Goal: Transaction & Acquisition: Purchase product/service

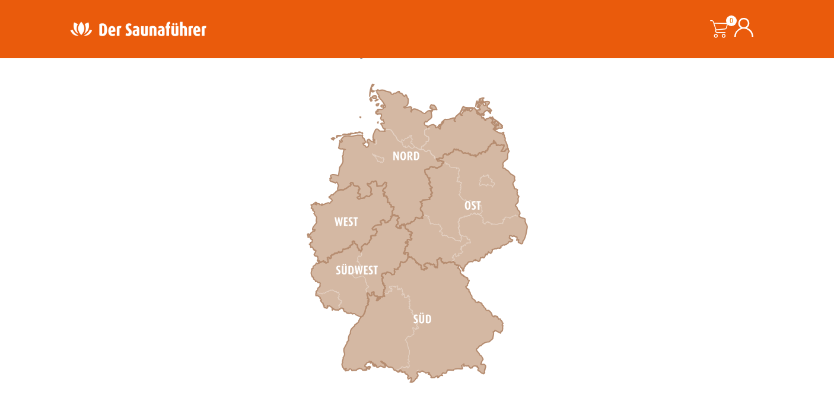
scroll to position [356, 0]
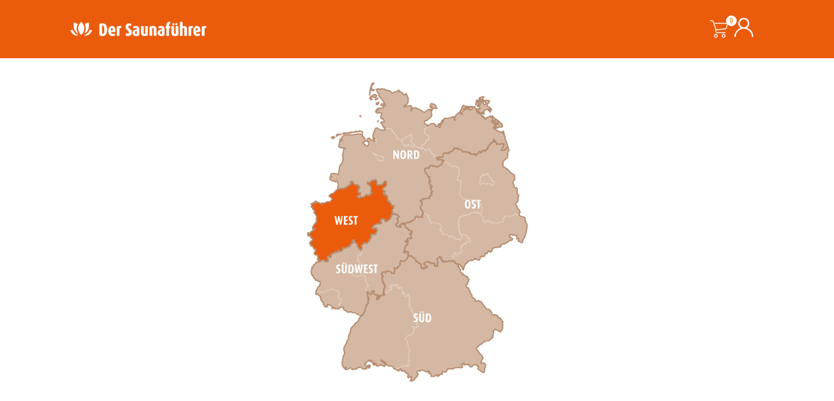
click at [344, 221] on icon at bounding box center [350, 221] width 87 height 82
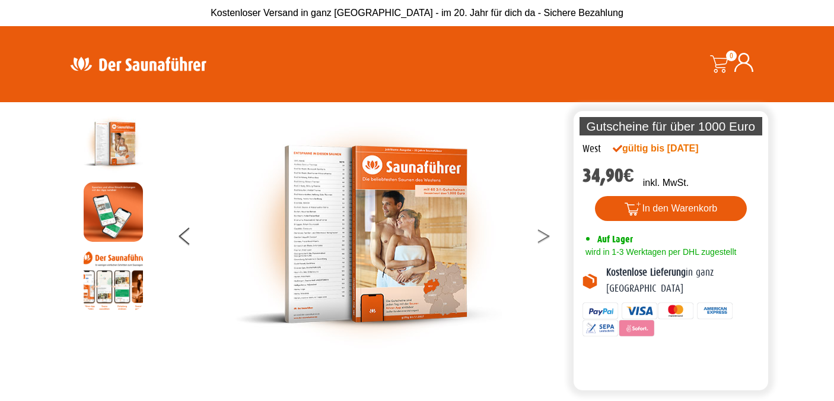
click at [546, 242] on button at bounding box center [552, 238] width 30 height 30
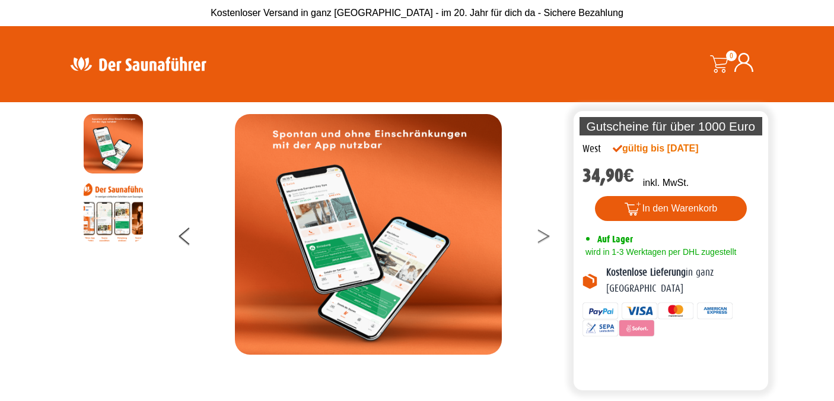
click at [546, 242] on button at bounding box center [552, 238] width 30 height 30
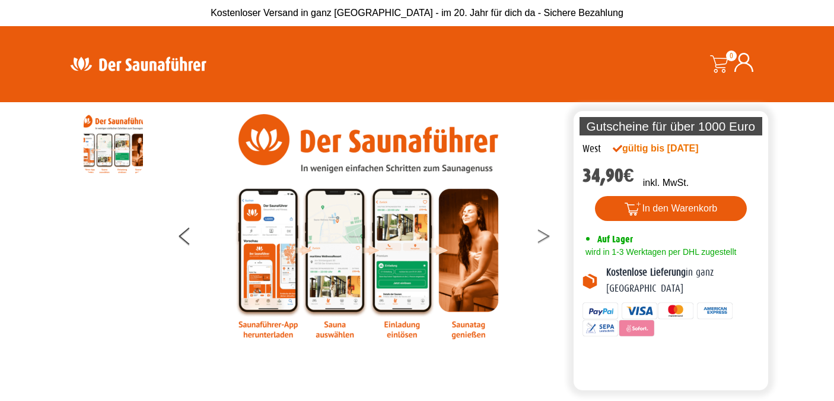
click at [546, 242] on button at bounding box center [552, 238] width 30 height 30
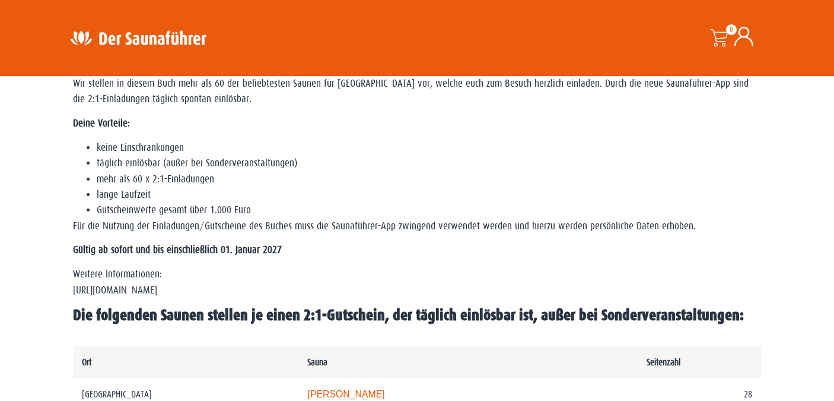
scroll to position [297, 0]
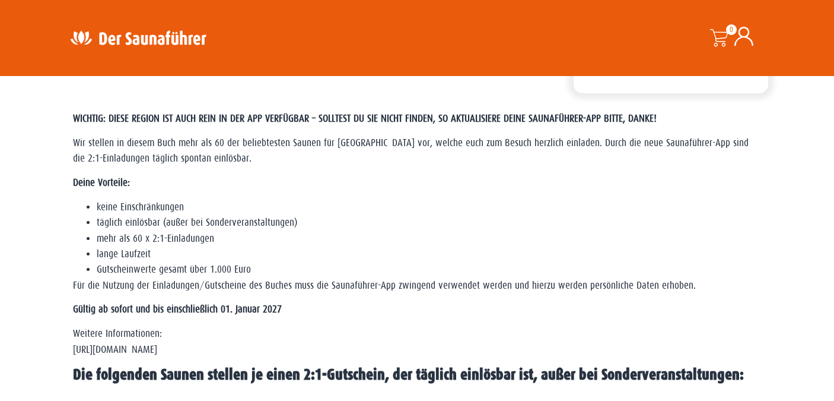
click at [372, 229] on li "täglich einlösbar (außer bei Sonderveranstaltungen)" at bounding box center [429, 222] width 665 height 15
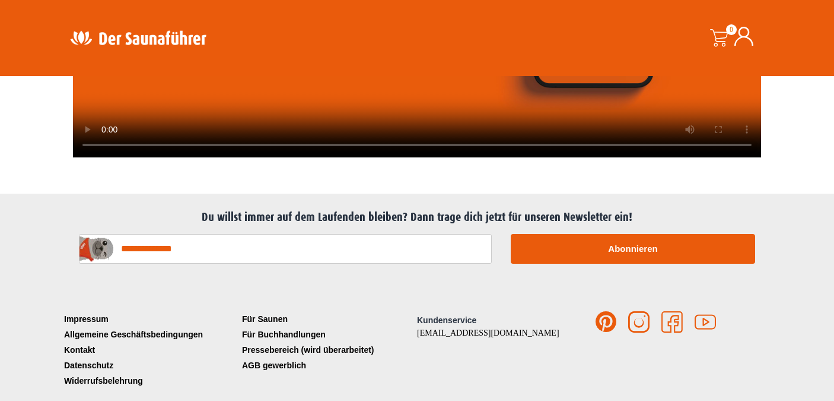
scroll to position [3090, 0]
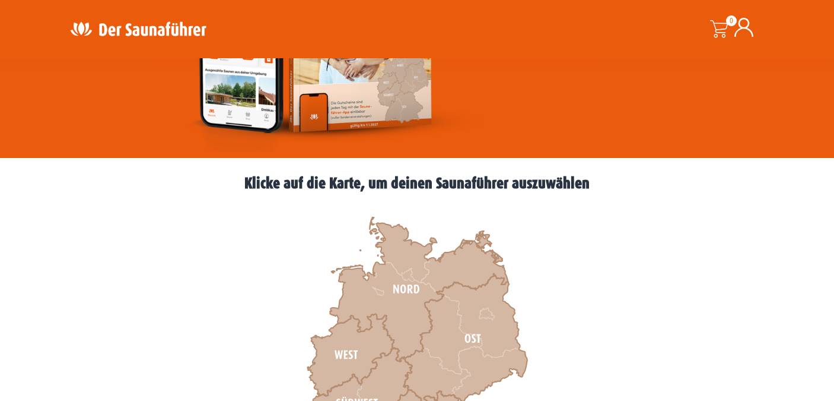
scroll to position [237, 0]
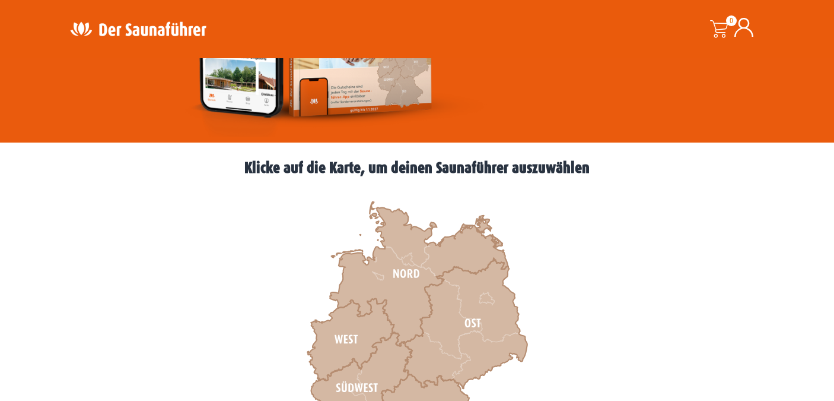
click at [388, 153] on div at bounding box center [417, 148] width 712 height 12
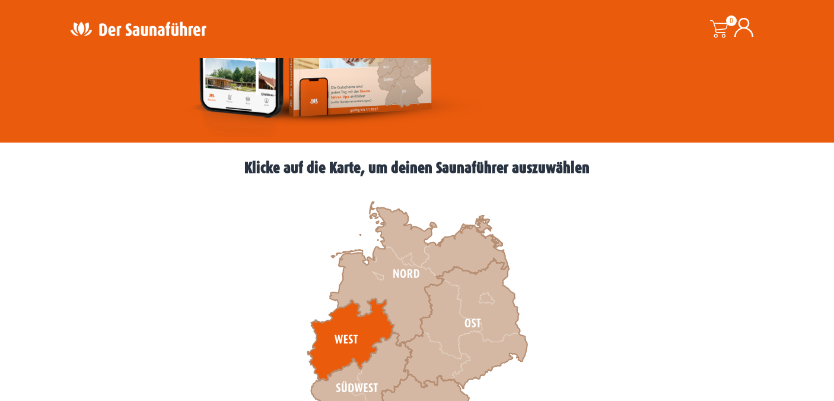
click at [332, 345] on icon at bounding box center [350, 340] width 87 height 82
